Goal: Information Seeking & Learning: Learn about a topic

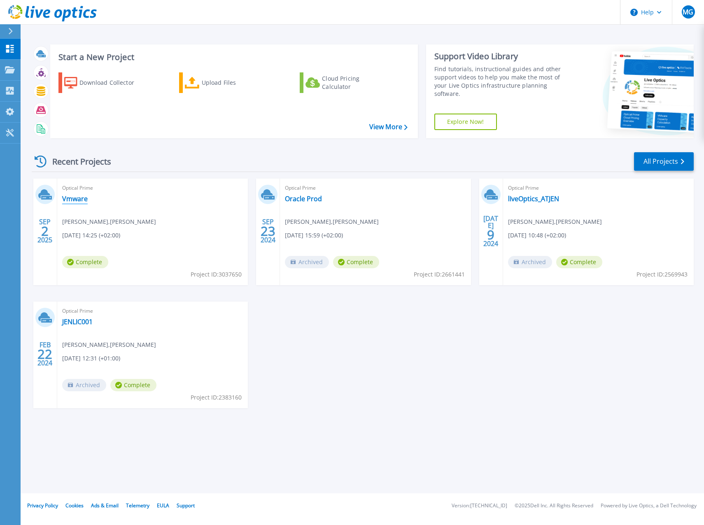
click at [71, 196] on link "Vmware" at bounding box center [75, 199] width 26 height 8
click at [74, 203] on link "Vmware" at bounding box center [75, 199] width 26 height 8
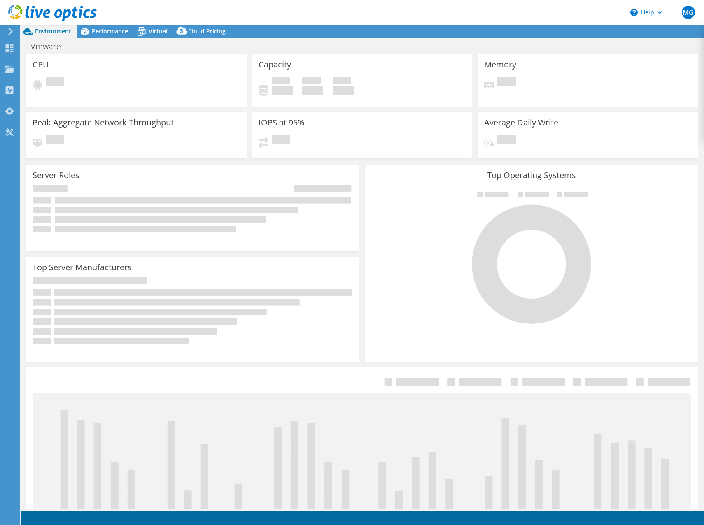
select select "USD"
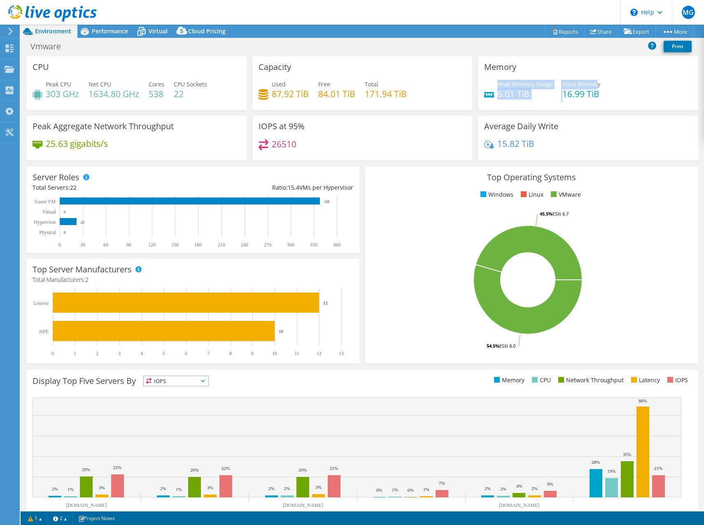
drag, startPoint x: 571, startPoint y: 85, endPoint x: 494, endPoint y: 86, distance: 76.6
click at [494, 86] on div "Peak Memory Usage 6.01 TiB Total Memory 16.99 TiB" at bounding box center [588, 93] width 208 height 27
click at [497, 86] on span "Peak Memory Usage" at bounding box center [525, 84] width 56 height 8
drag, startPoint x: 495, startPoint y: 145, endPoint x: 556, endPoint y: 146, distance: 61.4
click at [556, 146] on div "15.82 TiB" at bounding box center [588, 147] width 208 height 17
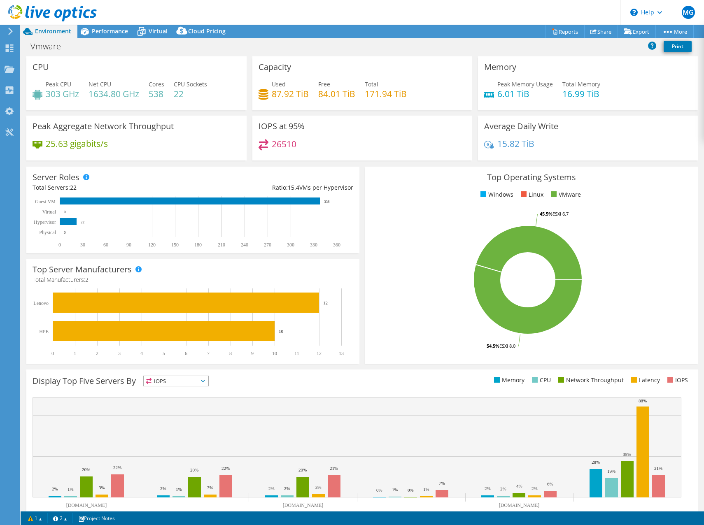
click at [556, 146] on div "15.82 TiB" at bounding box center [588, 147] width 208 height 17
click at [103, 32] on span "Performance" at bounding box center [110, 31] width 36 height 8
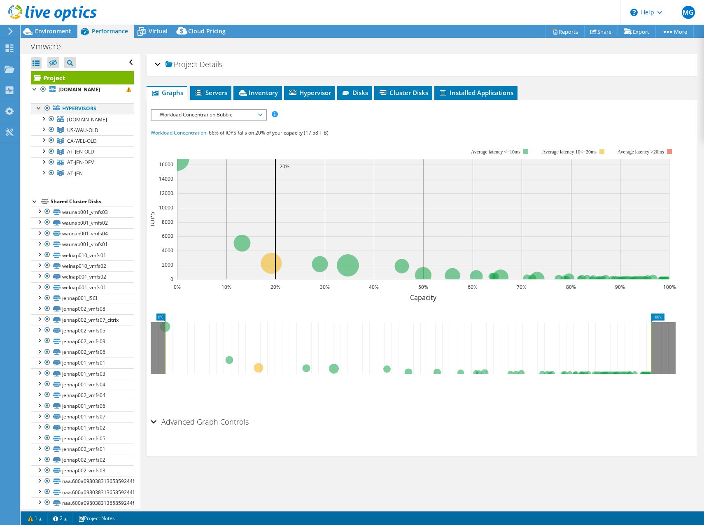
click at [50, 107] on div at bounding box center [47, 108] width 8 height 10
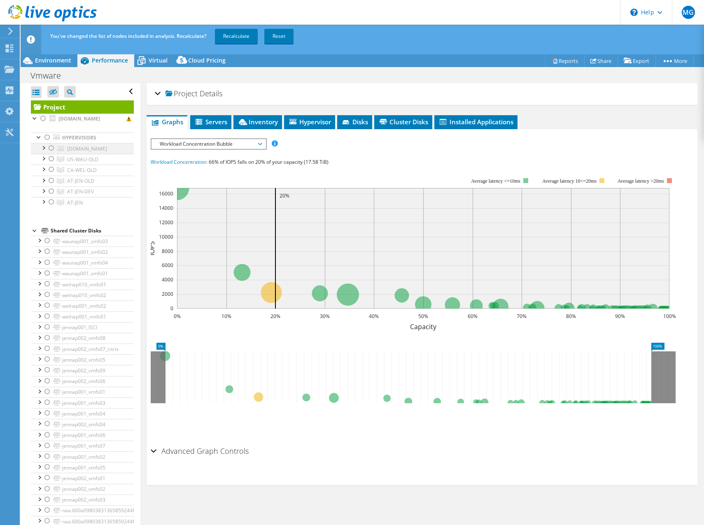
click at [51, 147] on div at bounding box center [51, 148] width 8 height 10
click at [47, 137] on div at bounding box center [47, 138] width 8 height 10
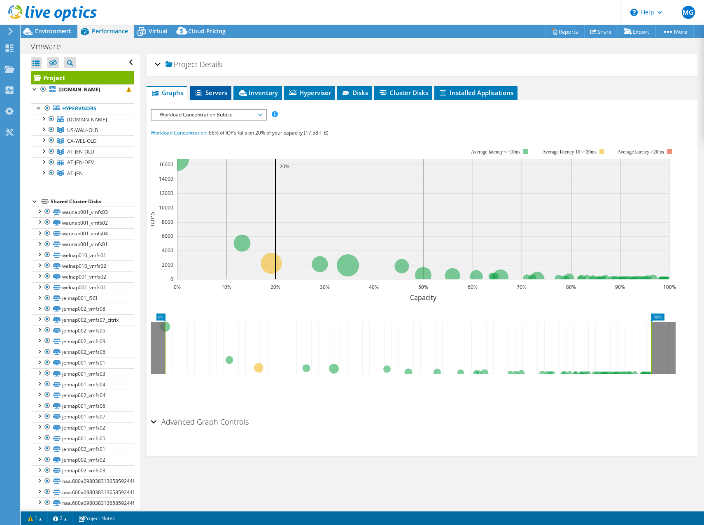
click at [209, 92] on span "Servers" at bounding box center [210, 93] width 33 height 8
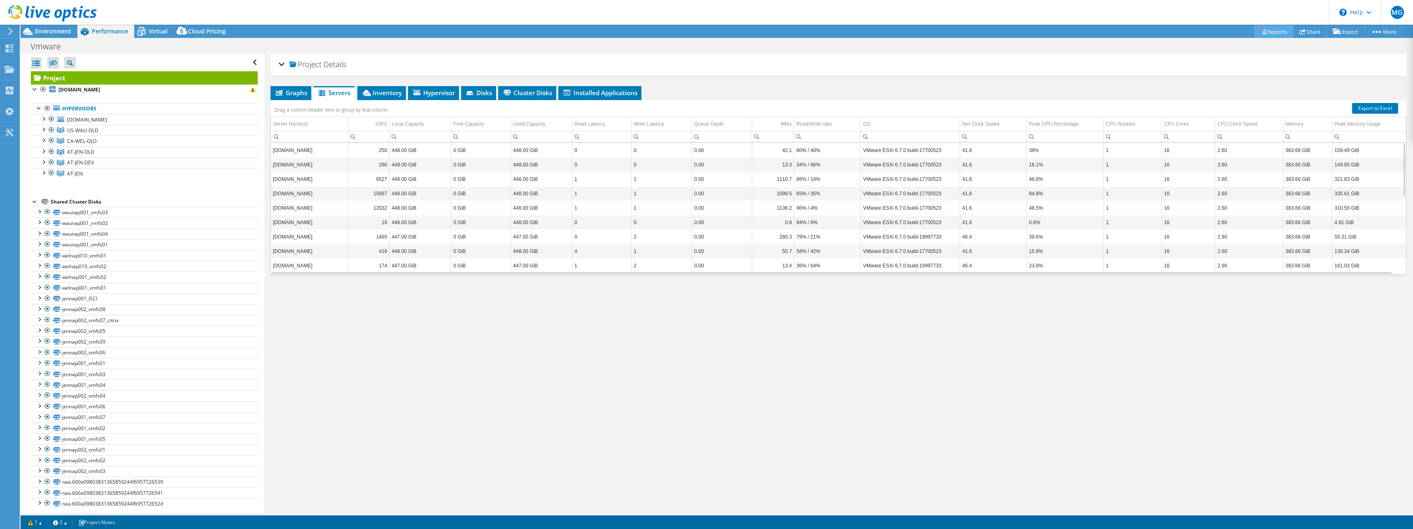
click at [704, 32] on icon at bounding box center [1264, 31] width 6 height 6
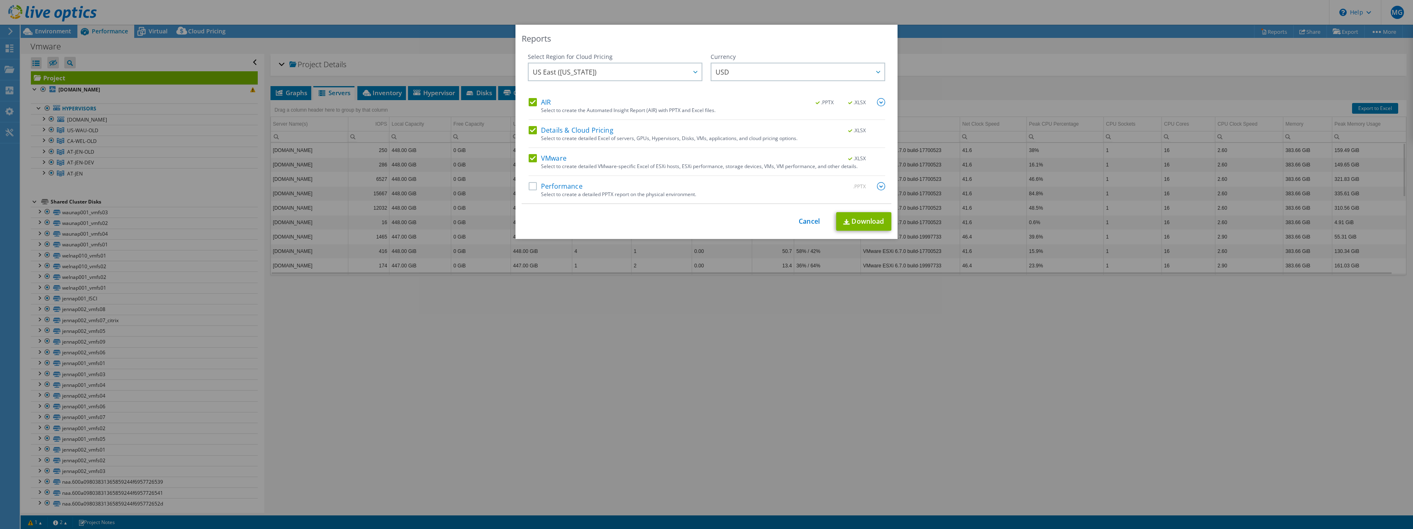
click at [540, 186] on label "Performance" at bounding box center [556, 186] width 54 height 8
click at [0, 0] on input "Performance" at bounding box center [0, 0] width 0 height 0
click at [661, 70] on span "US East (Virginia)" at bounding box center [617, 71] width 169 height 17
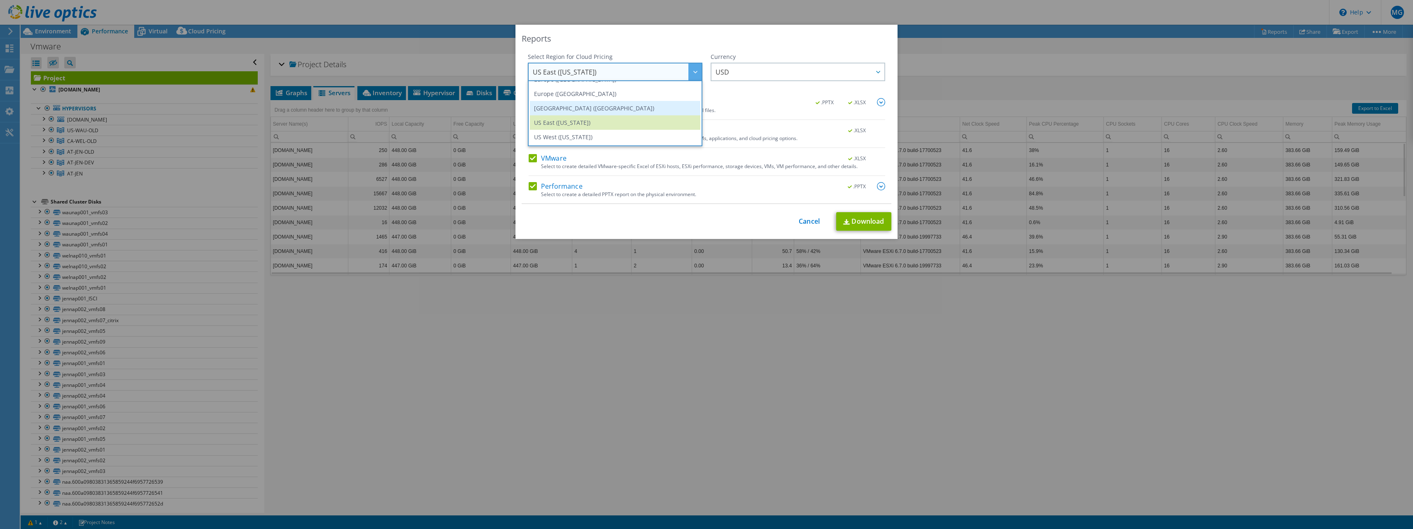
scroll to position [70, 0]
click at [576, 120] on li "Europe (Frankfurt)" at bounding box center [615, 120] width 170 height 14
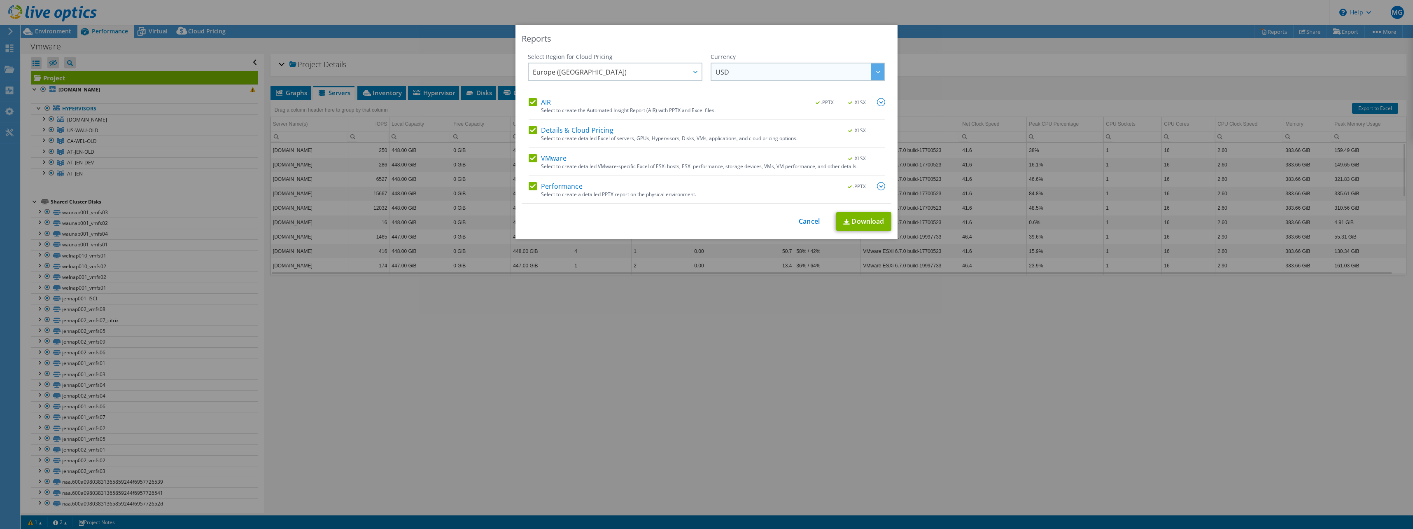
click at [704, 73] on span "USD" at bounding box center [723, 74] width 14 height 13
click at [704, 119] on li "EUR" at bounding box center [798, 122] width 170 height 14
click at [704, 218] on link "Download" at bounding box center [863, 221] width 55 height 19
click at [704, 221] on link "Cancel" at bounding box center [809, 221] width 21 height 8
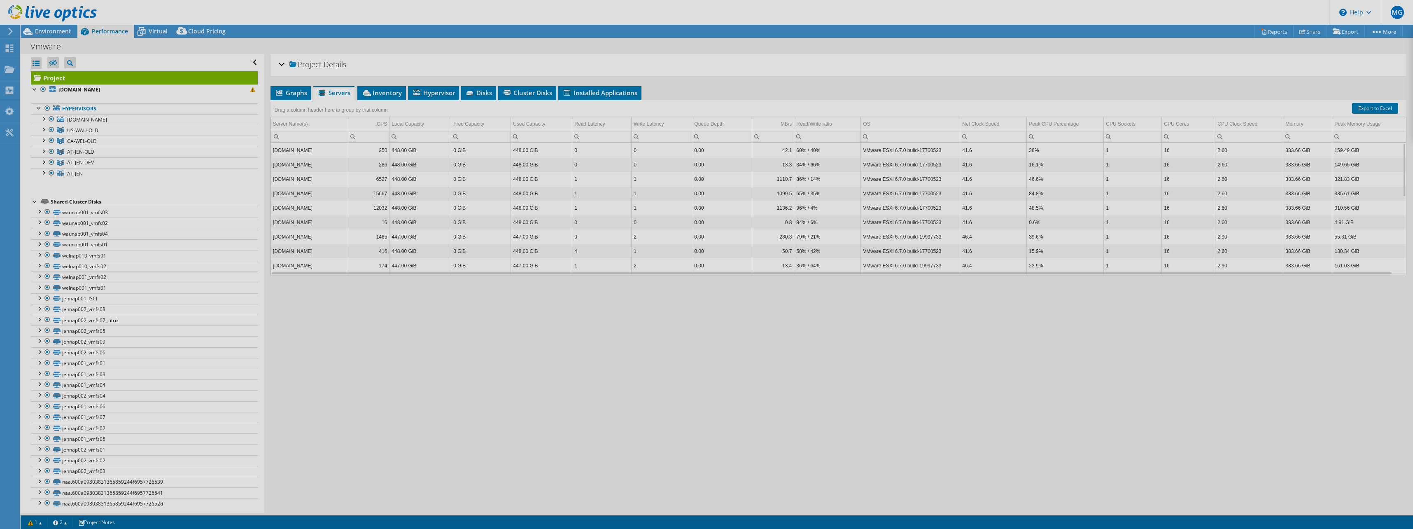
click at [704, 340] on div at bounding box center [706, 264] width 1413 height 529
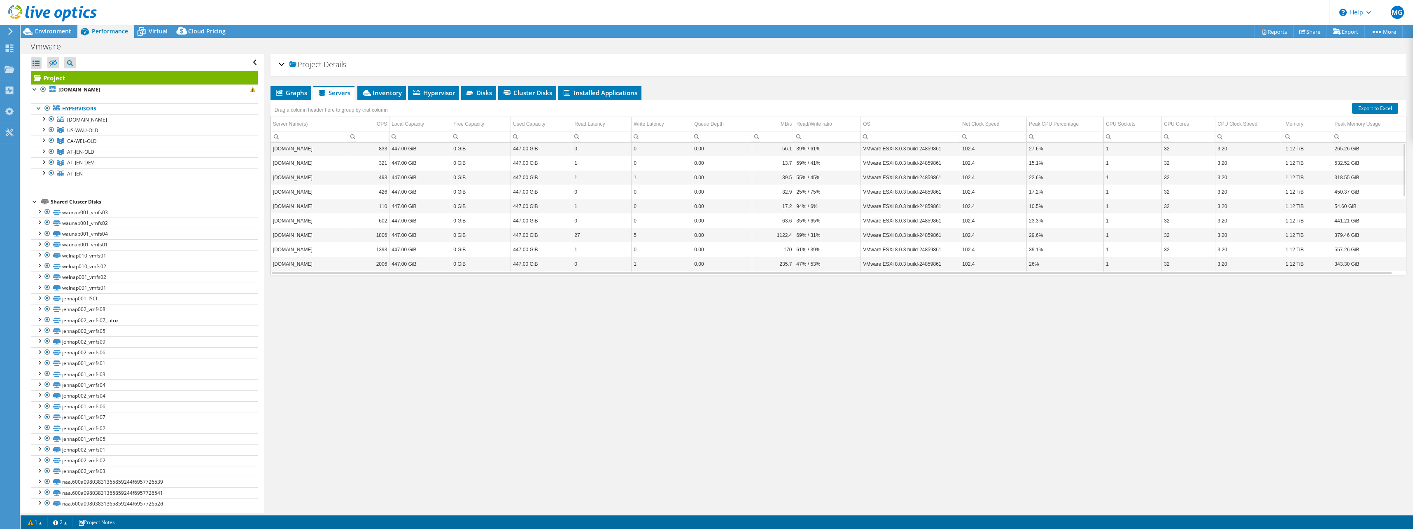
scroll to position [0, 0]
click at [381, 88] on li "Inventory" at bounding box center [381, 93] width 49 height 14
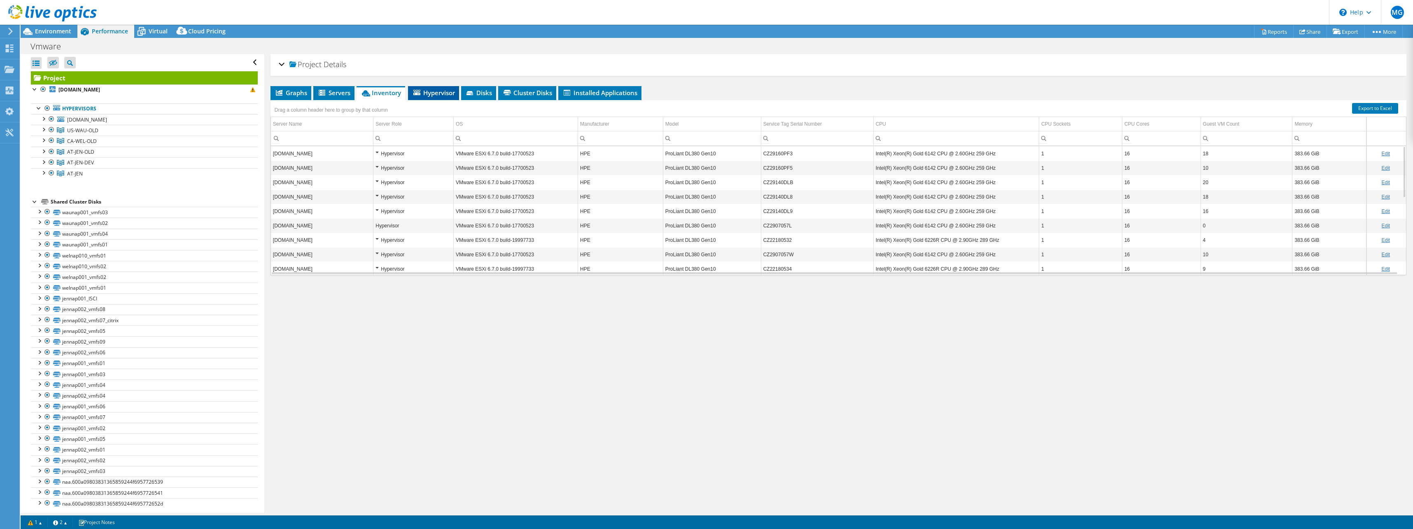
click at [418, 89] on span "Hypervisor" at bounding box center [433, 93] width 43 height 8
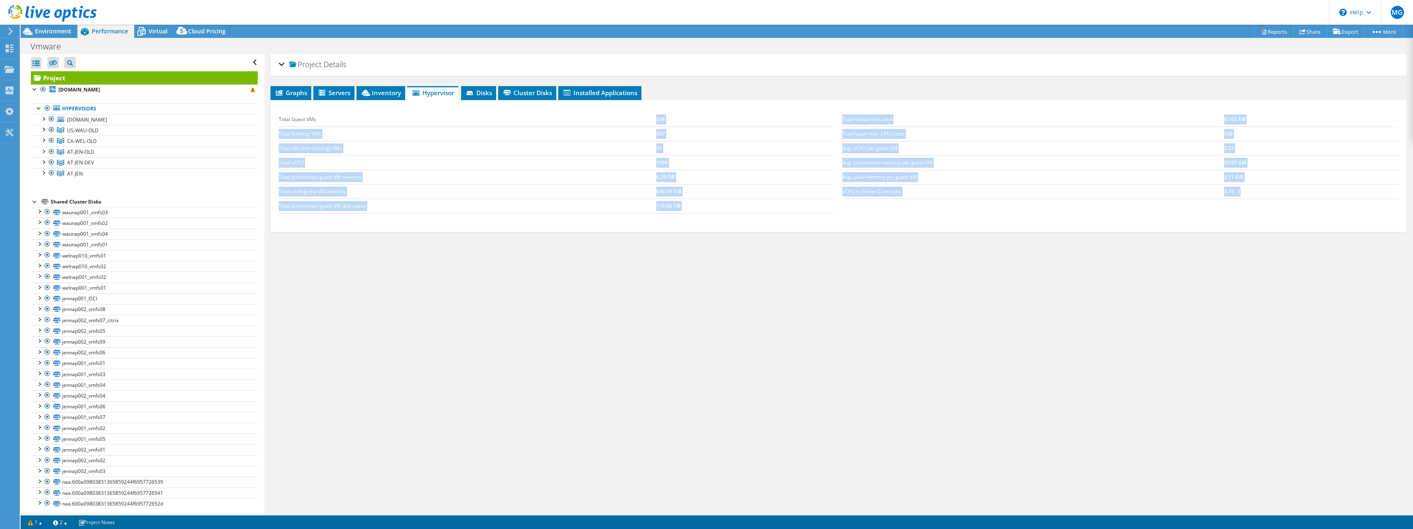
drag, startPoint x: 640, startPoint y: 117, endPoint x: 1210, endPoint y: 219, distance: 578.8
click at [704, 219] on div "Total Guest VMs 338 Total Running VMs 307 Total Idle (not-running) VMs 31 Total…" at bounding box center [839, 162] width 1128 height 117
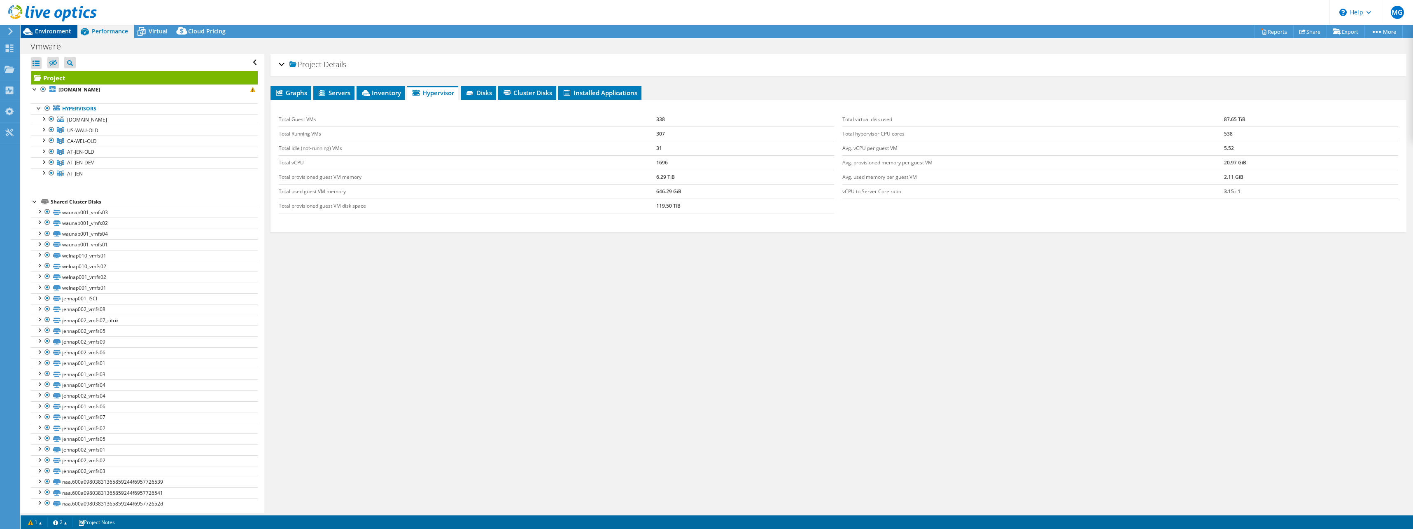
click at [27, 32] on icon at bounding box center [28, 31] width 14 height 14
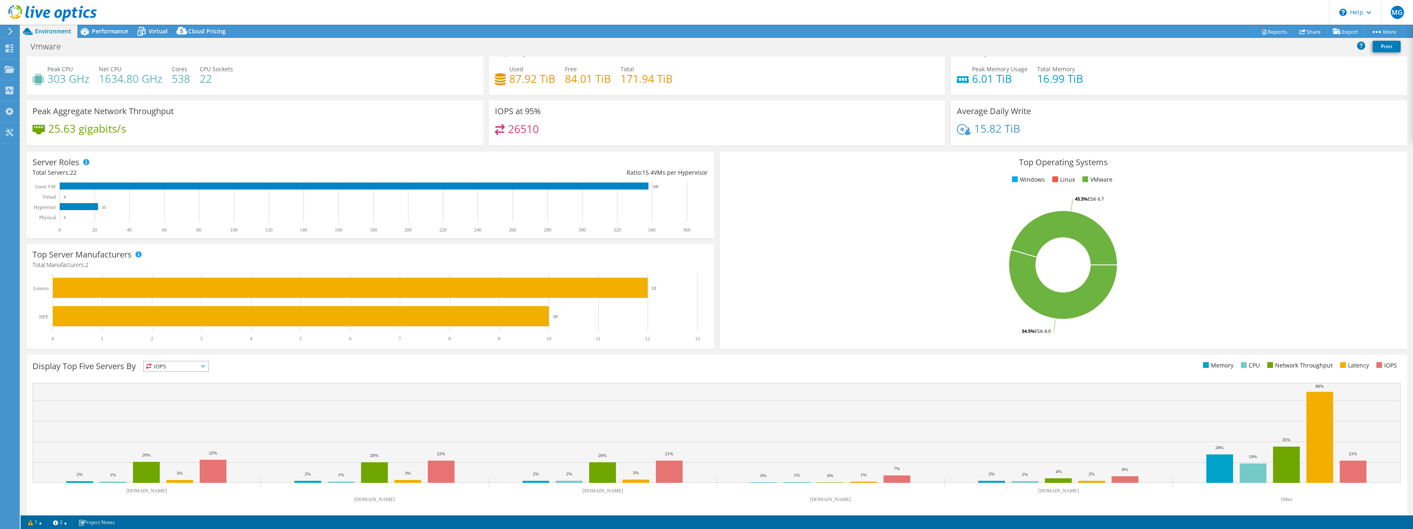
scroll to position [21, 0]
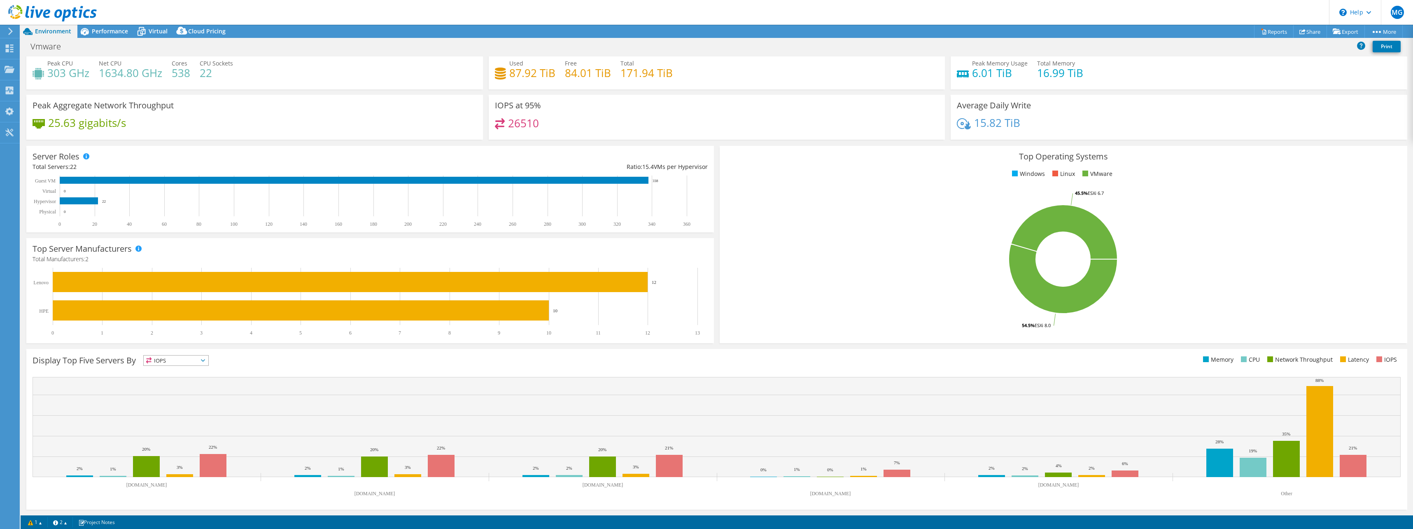
click at [172, 364] on span "IOPS" at bounding box center [176, 360] width 65 height 10
click at [173, 364] on span "IOPS" at bounding box center [176, 360] width 65 height 10
click at [154, 366] on div "Display Top Five Servers By IOPS IOPS" at bounding box center [375, 362] width 684 height 14
click at [162, 363] on span "IOPS" at bounding box center [176, 360] width 65 height 10
click at [156, 408] on li "Network Throughput" at bounding box center [176, 406] width 65 height 12
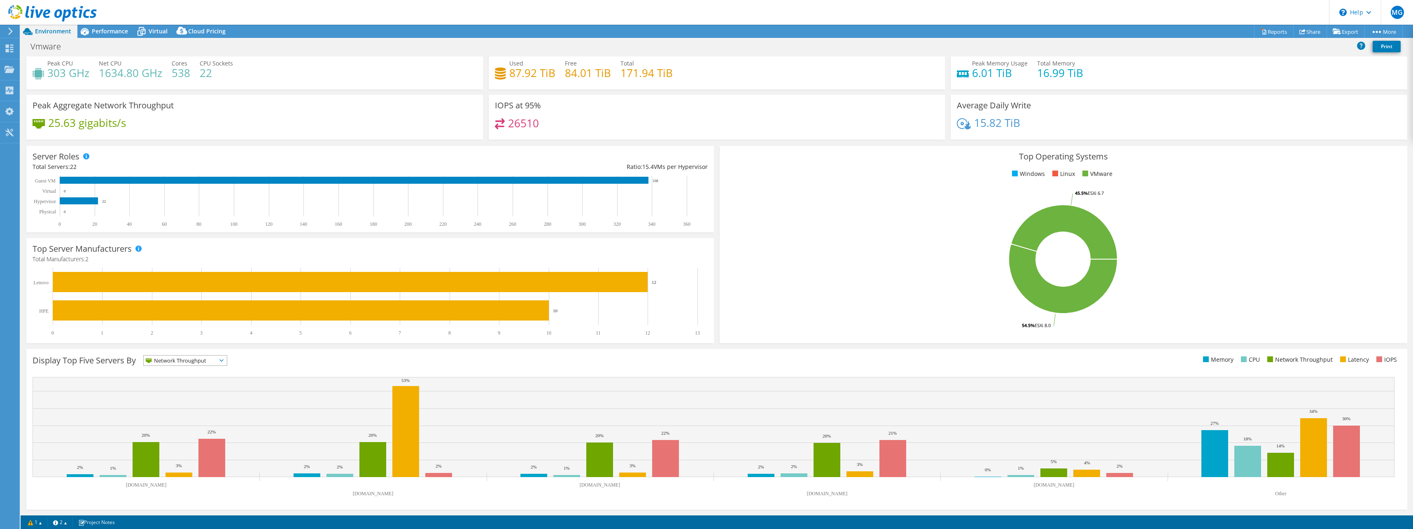
click at [306, 351] on div "Display Top Five Servers By Network Throughput IOPS" at bounding box center [716, 429] width 1381 height 161
drag, startPoint x: 336, startPoint y: 490, endPoint x: 397, endPoint y: 492, distance: 61.0
click at [397, 492] on icon "welhvp002.ad.innio.com jenhvp107.ad.innio.com welhvp003.ad.innio.com welhvp001.…" at bounding box center [714, 439] width 1362 height 124
click at [394, 492] on text "jenhvp107.ad.innio.com" at bounding box center [373, 493] width 41 height 6
drag, startPoint x: 395, startPoint y: 492, endPoint x: 348, endPoint y: 493, distance: 46.5
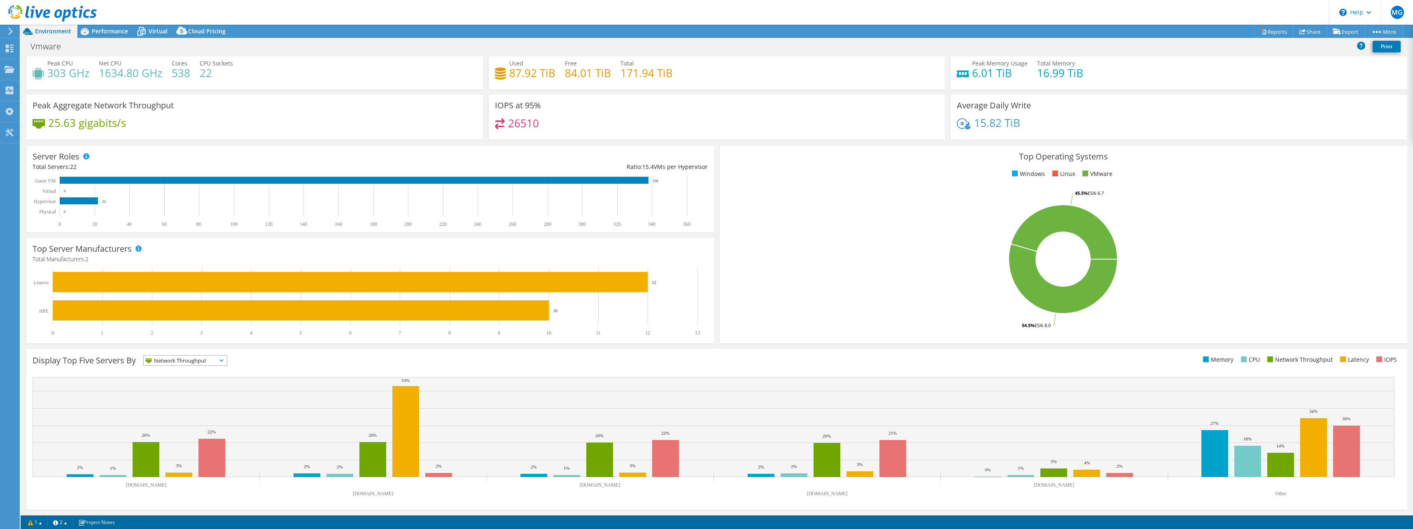
click at [353, 493] on text "jenhvp107.ad.innio.com" at bounding box center [373, 493] width 41 height 6
click at [203, 359] on span "Network Throughput" at bounding box center [180, 360] width 73 height 10
click at [185, 415] on li "Latency" at bounding box center [185, 417] width 83 height 12
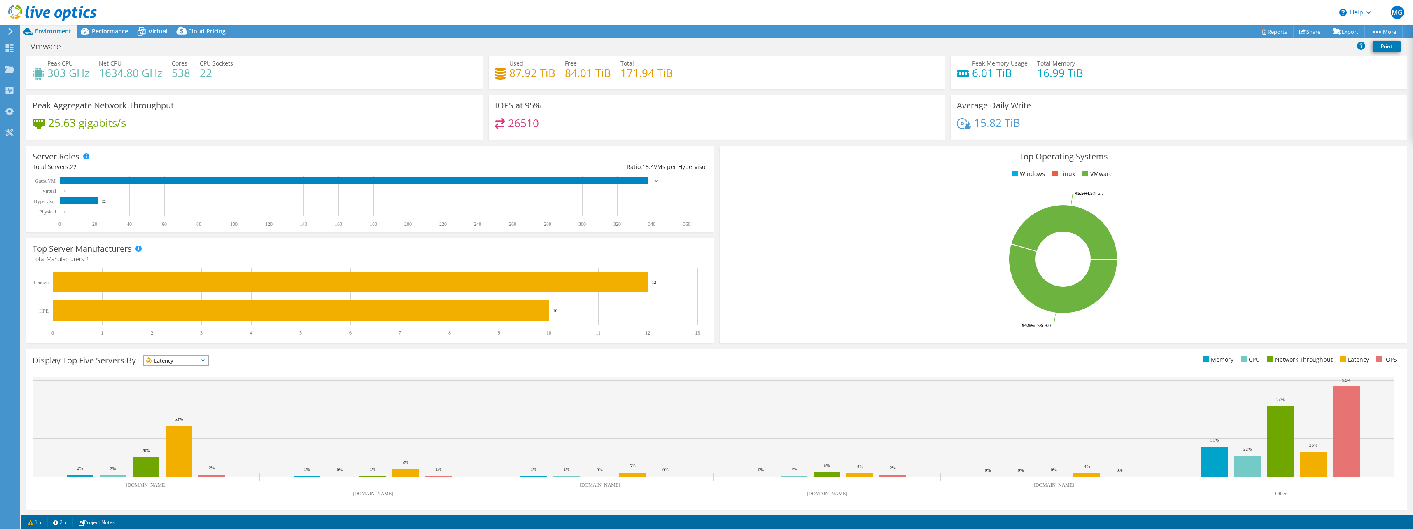
click at [704, 359] on span at bounding box center [1379, 359] width 6 height 6
click at [189, 358] on span "Latency" at bounding box center [171, 360] width 54 height 10
click at [170, 393] on li "CPU" at bounding box center [176, 394] width 65 height 12
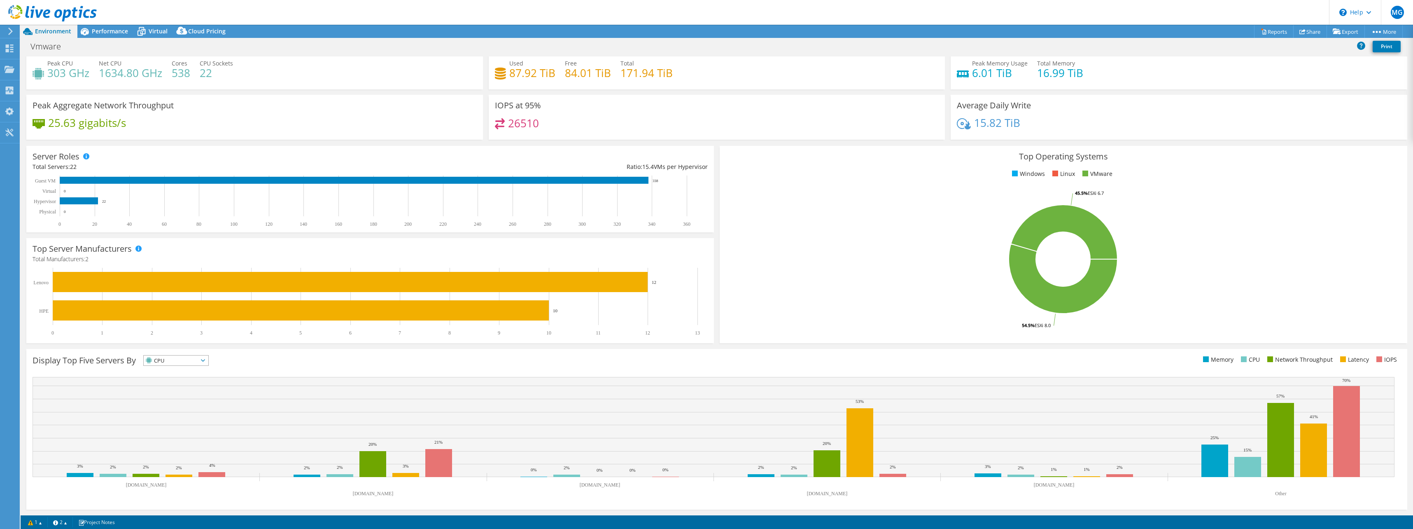
click at [175, 362] on span "CPU" at bounding box center [171, 360] width 54 height 10
click at [173, 378] on li "Memory" at bounding box center [176, 383] width 65 height 12
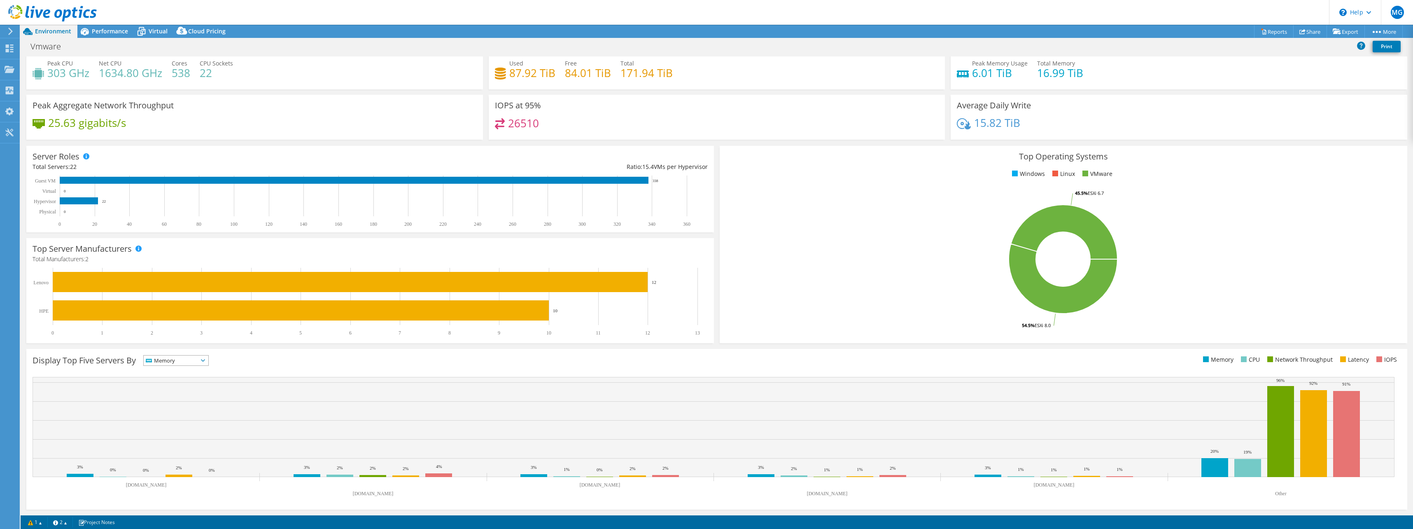
click at [172, 366] on div "Display Top Five Servers By Memory IOPS" at bounding box center [375, 362] width 684 height 14
click at [170, 364] on span "Memory" at bounding box center [171, 360] width 54 height 10
click at [171, 375] on li "IOPS" at bounding box center [176, 371] width 65 height 12
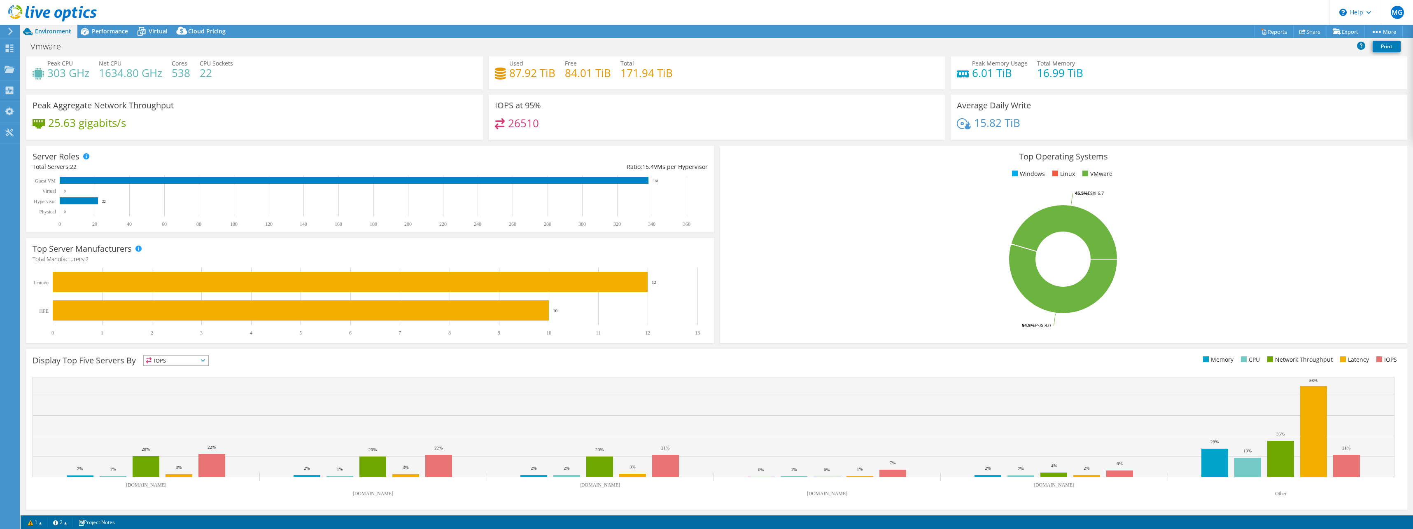
drag, startPoint x: 175, startPoint y: 357, endPoint x: 177, endPoint y: 370, distance: 13.6
click at [177, 360] on span "IOPS" at bounding box center [171, 360] width 54 height 10
click at [171, 380] on li "Memory" at bounding box center [176, 383] width 65 height 12
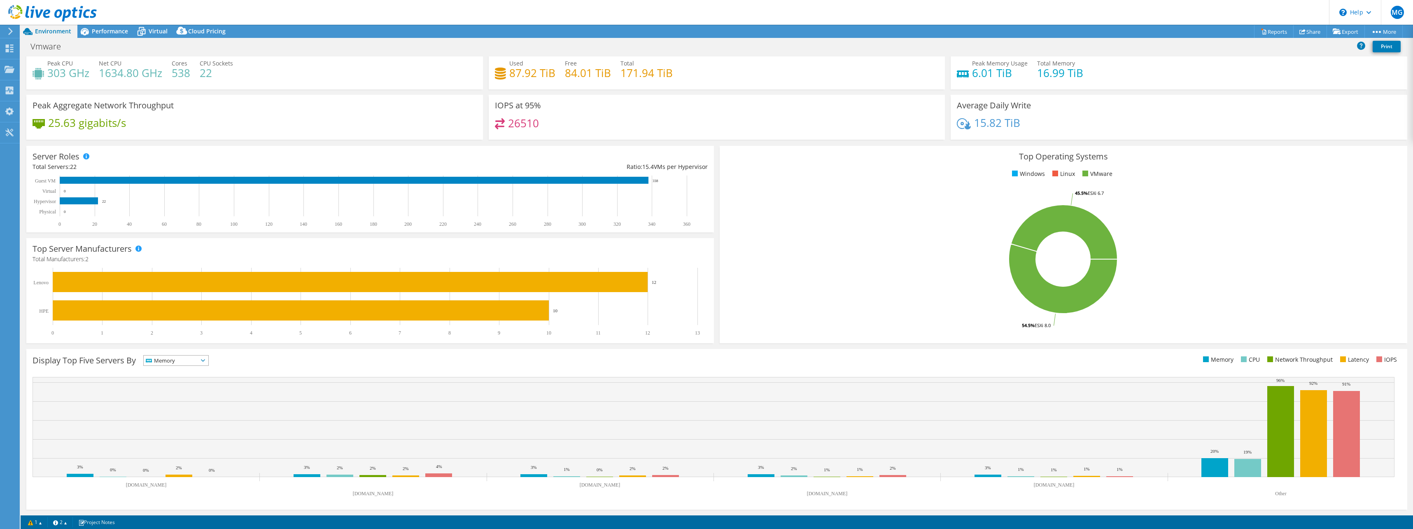
click at [177, 365] on div "Memory IOPS" at bounding box center [175, 360] width 65 height 11
click at [173, 375] on li "IOPS" at bounding box center [176, 371] width 65 height 12
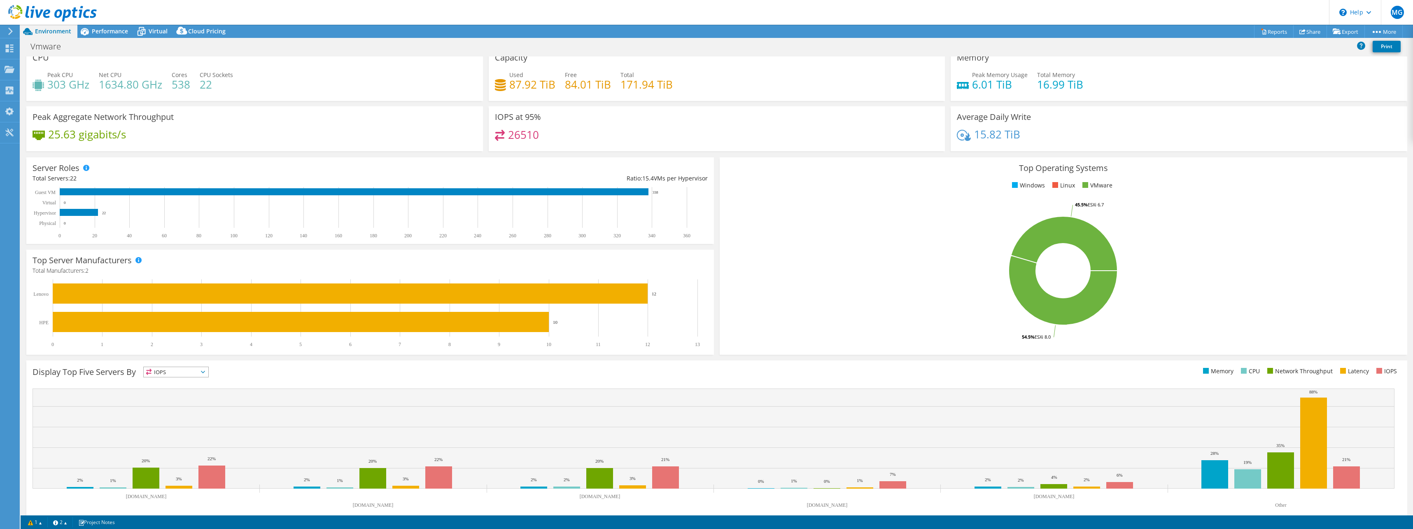
scroll to position [0, 0]
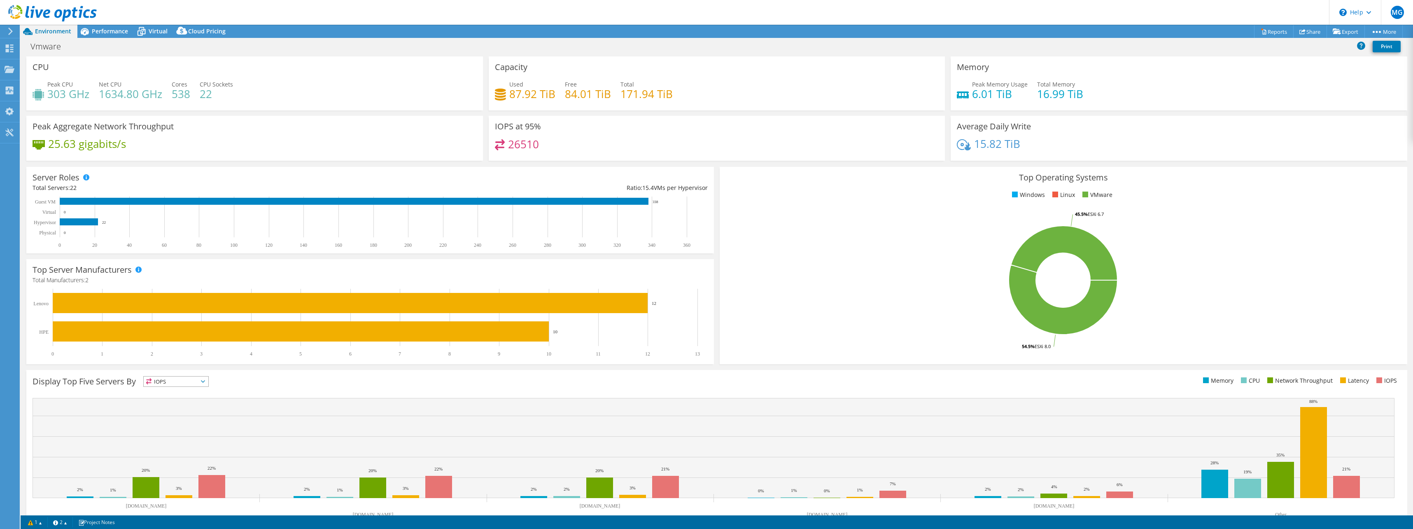
drag, startPoint x: 43, startPoint y: 201, endPoint x: 680, endPoint y: 200, distance: 636.5
click at [662, 219] on icon "0 20 40 60 80 100 120 140 160 180 200 220 240 260 280 300 320 340 360 Physical …" at bounding box center [370, 221] width 675 height 51
drag, startPoint x: 641, startPoint y: 188, endPoint x: 699, endPoint y: 189, distance: 57.7
click at [699, 189] on div "Ratio: 15.4 VMs per Hypervisor" at bounding box center [539, 187] width 338 height 9
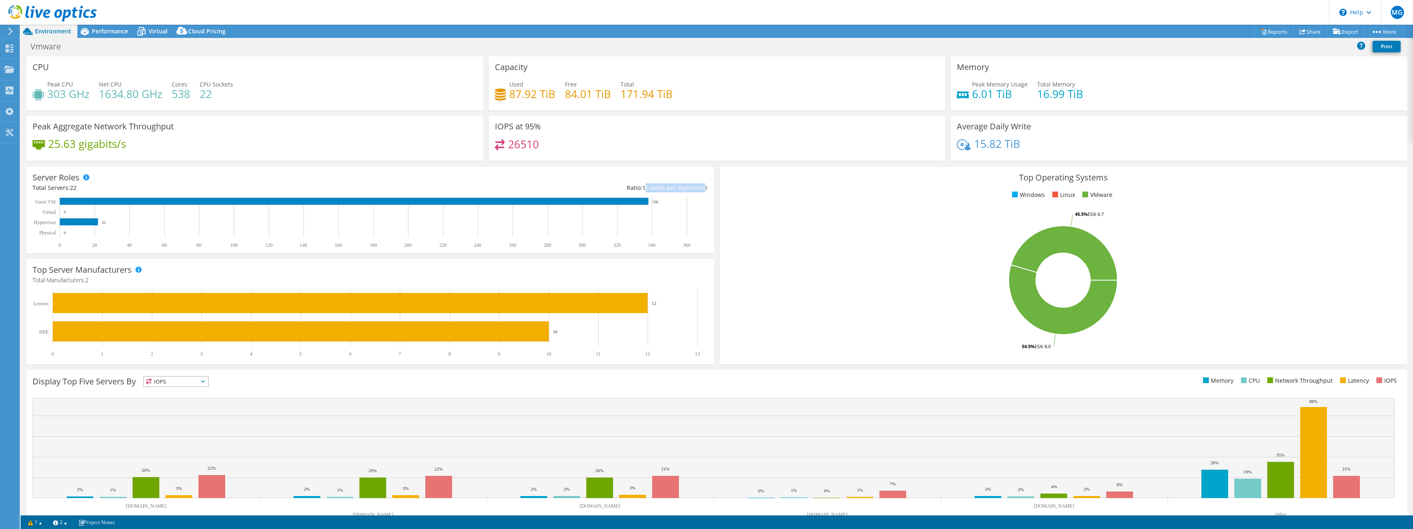
drag, startPoint x: 699, startPoint y: 189, endPoint x: 642, endPoint y: 191, distance: 56.9
click at [642, 191] on div "Ratio: 15.4 VMs per Hypervisor" at bounding box center [539, 187] width 338 height 9
click at [642, 191] on span "15.4" at bounding box center [648, 188] width 12 height 8
drag, startPoint x: 173, startPoint y: 145, endPoint x: 50, endPoint y: 147, distance: 122.7
click at [50, 147] on div "25.63 gigabits/s" at bounding box center [255, 147] width 444 height 17
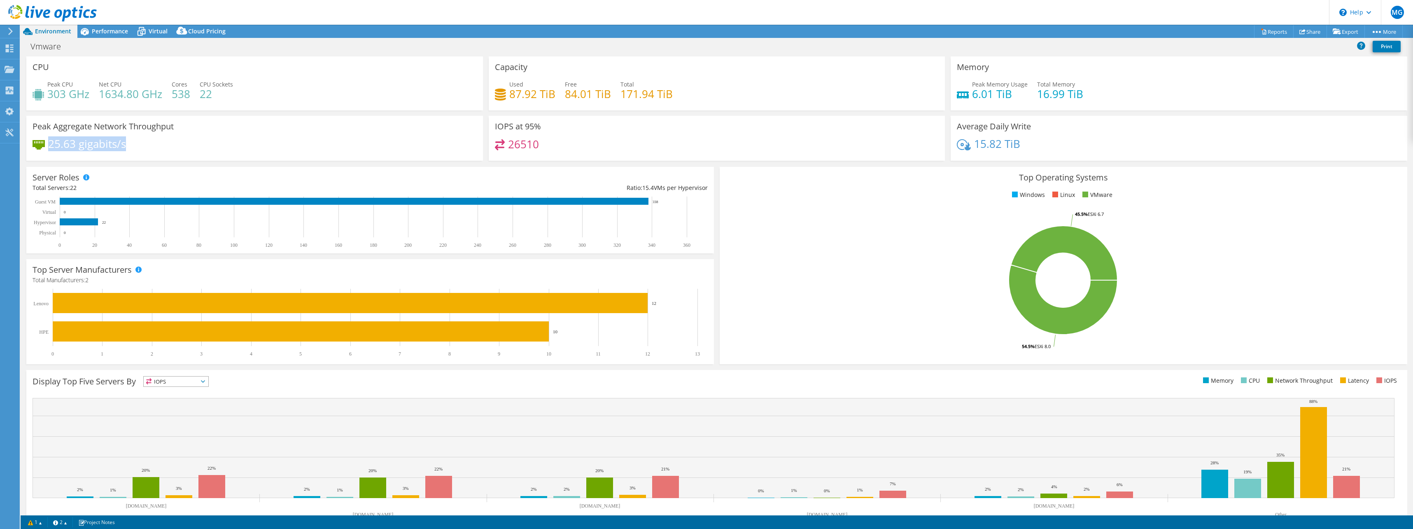
click at [50, 147] on h4 "25.63 gigabits/s" at bounding box center [87, 143] width 78 height 9
drag, startPoint x: 50, startPoint y: 147, endPoint x: 162, endPoint y: 147, distance: 112.0
click at [162, 147] on div "25.63 gigabits/s" at bounding box center [255, 147] width 444 height 17
click at [105, 32] on span "Performance" at bounding box center [110, 31] width 36 height 8
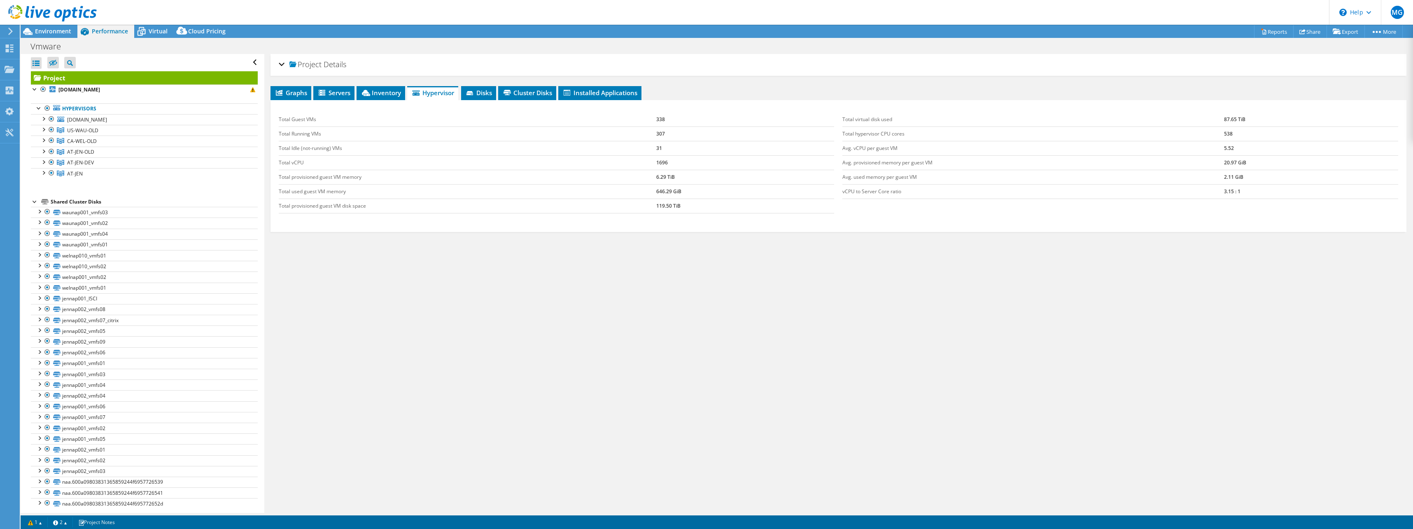
click at [366, 286] on div "Graphs Servers Inventory Hypervisor Disks Cluster Disks Installed Applications …" at bounding box center [839, 189] width 1136 height 206
